Goal: Transaction & Acquisition: Book appointment/travel/reservation

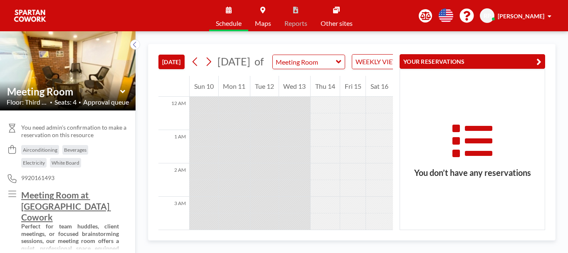
scroll to position [350, 0]
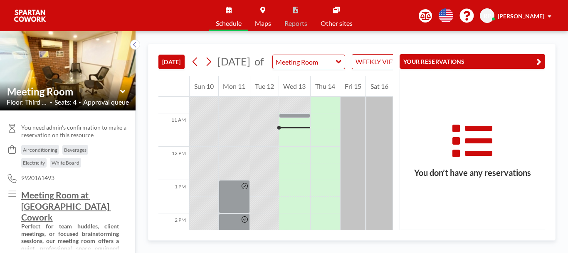
click at [542, 15] on span "[PERSON_NAME]" at bounding box center [521, 15] width 47 height 7
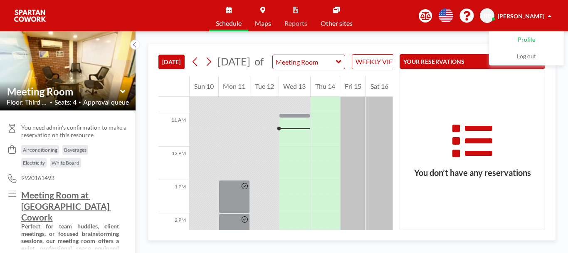
click at [525, 37] on span "Profile" at bounding box center [526, 40] width 17 height 8
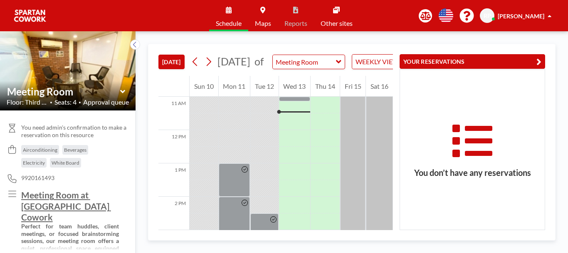
click at [394, 177] on div "YOUR RESERVATIONS You don’t have any reservations" at bounding box center [469, 137] width 152 height 186
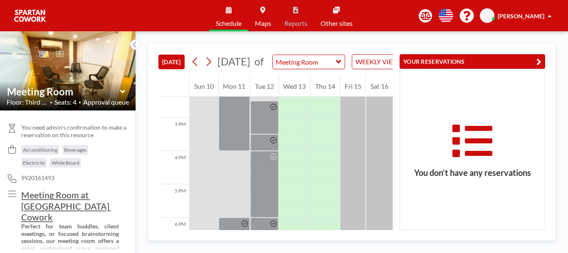
scroll to position [481, 0]
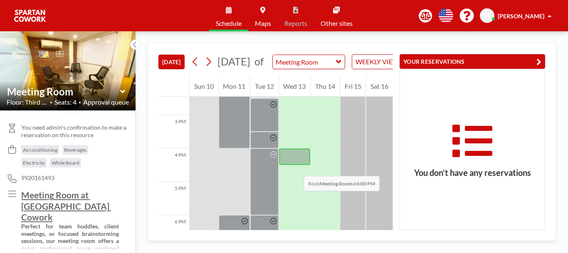
click at [295, 165] on div at bounding box center [295, 156] width 32 height 17
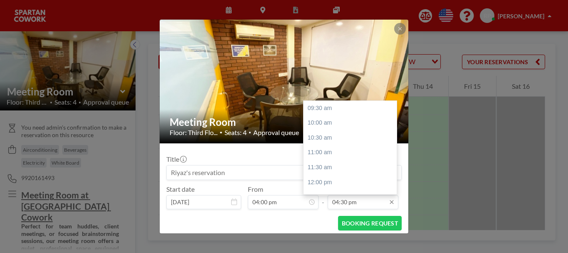
scroll to position [207, 0]
click at [337, 148] on div "06:00 pm" at bounding box center [352, 152] width 97 height 15
type input "06:00 pm"
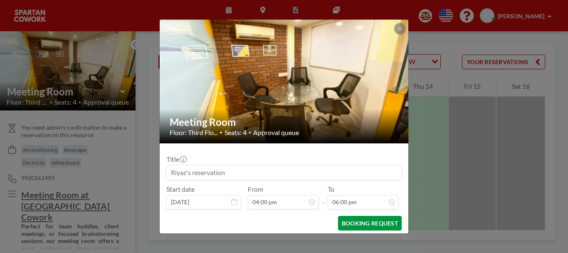
click at [368, 220] on button "BOOKING REQUEST" at bounding box center [370, 223] width 64 height 15
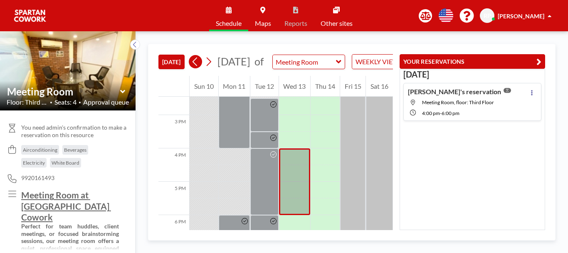
click at [197, 68] on icon at bounding box center [195, 61] width 8 height 12
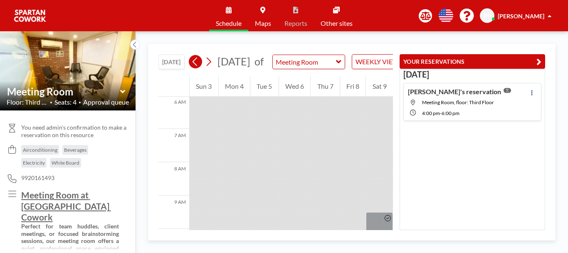
scroll to position [250, 0]
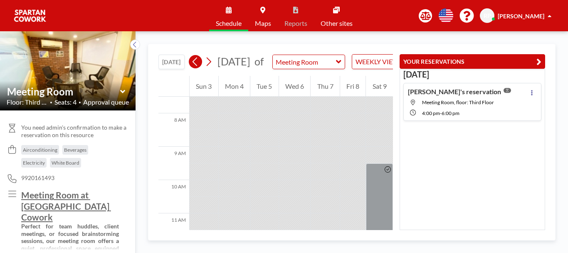
click at [197, 66] on icon at bounding box center [195, 61] width 8 height 12
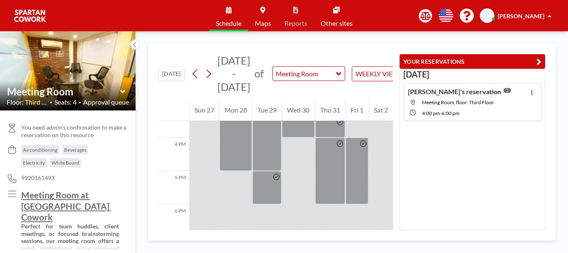
scroll to position [519, 0]
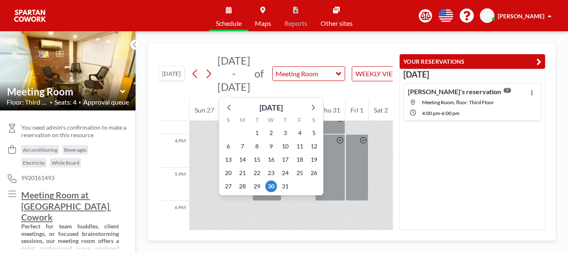
click at [216, 79] on div "[DATE] - [DATE] [DATE] S M T W T F S 29 30 1 2 3 4 5 6 7 8 9 10 11 12 13 14 15 …" at bounding box center [307, 73] width 236 height 39
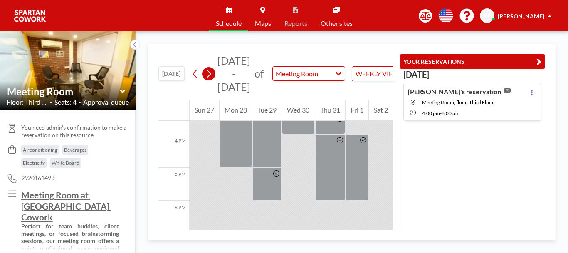
click at [211, 73] on icon at bounding box center [209, 73] width 5 height 9
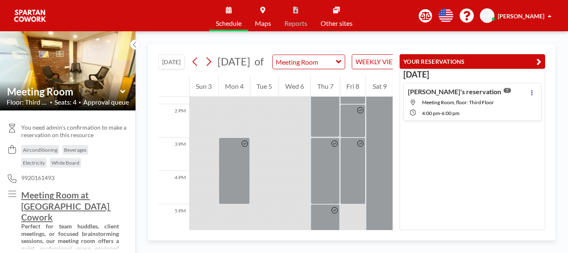
scroll to position [423, 0]
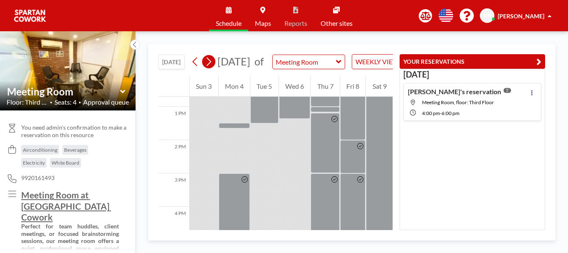
click at [210, 66] on icon at bounding box center [209, 61] width 8 height 12
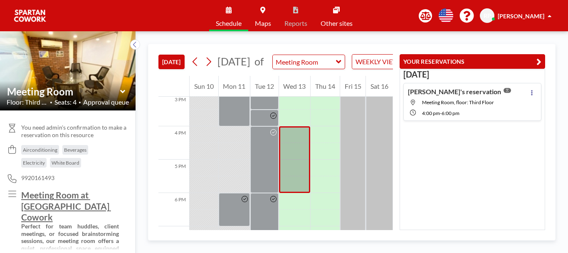
scroll to position [492, 0]
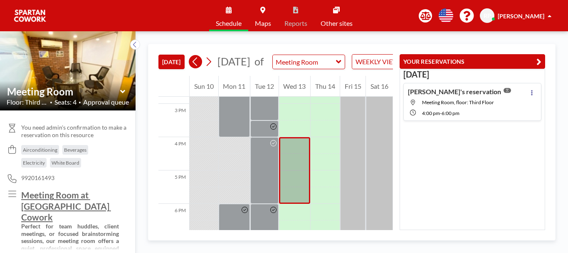
click at [197, 61] on icon at bounding box center [195, 61] width 8 height 12
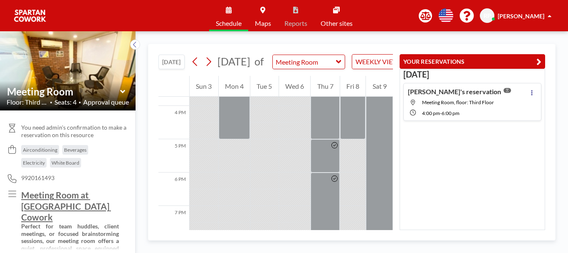
scroll to position [526, 0]
click at [213, 65] on icon at bounding box center [209, 61] width 8 height 12
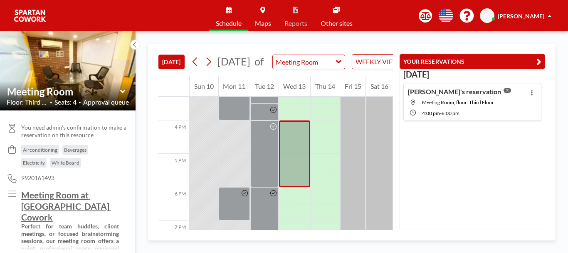
scroll to position [509, 0]
